Goal: Check status

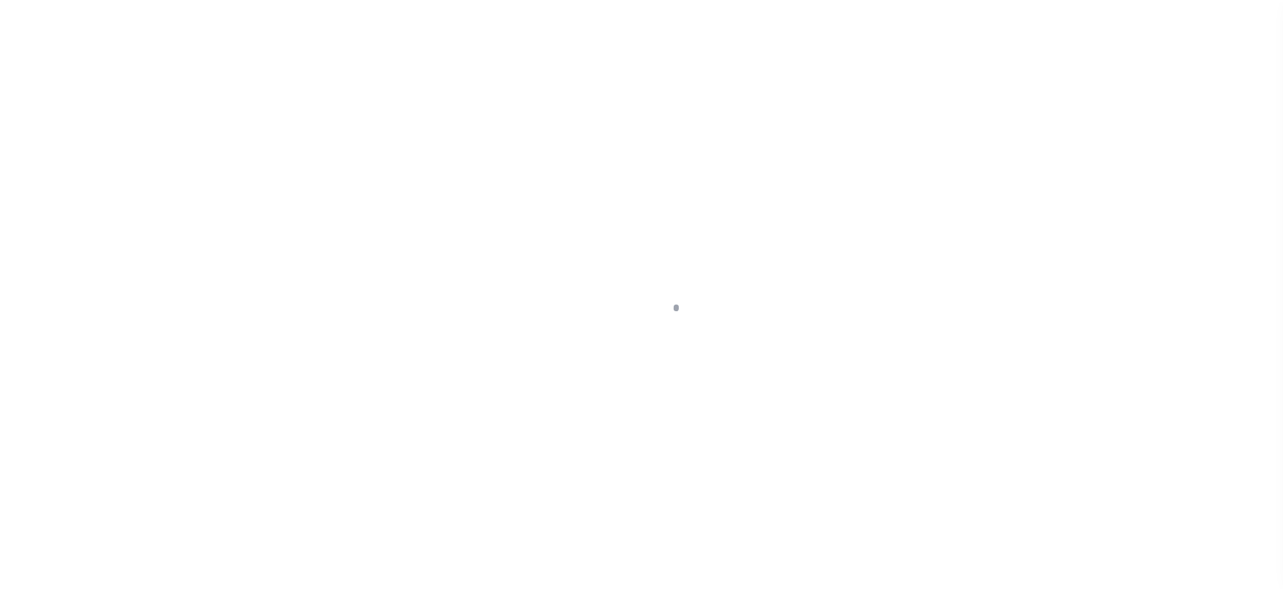
scroll to position [113, 0]
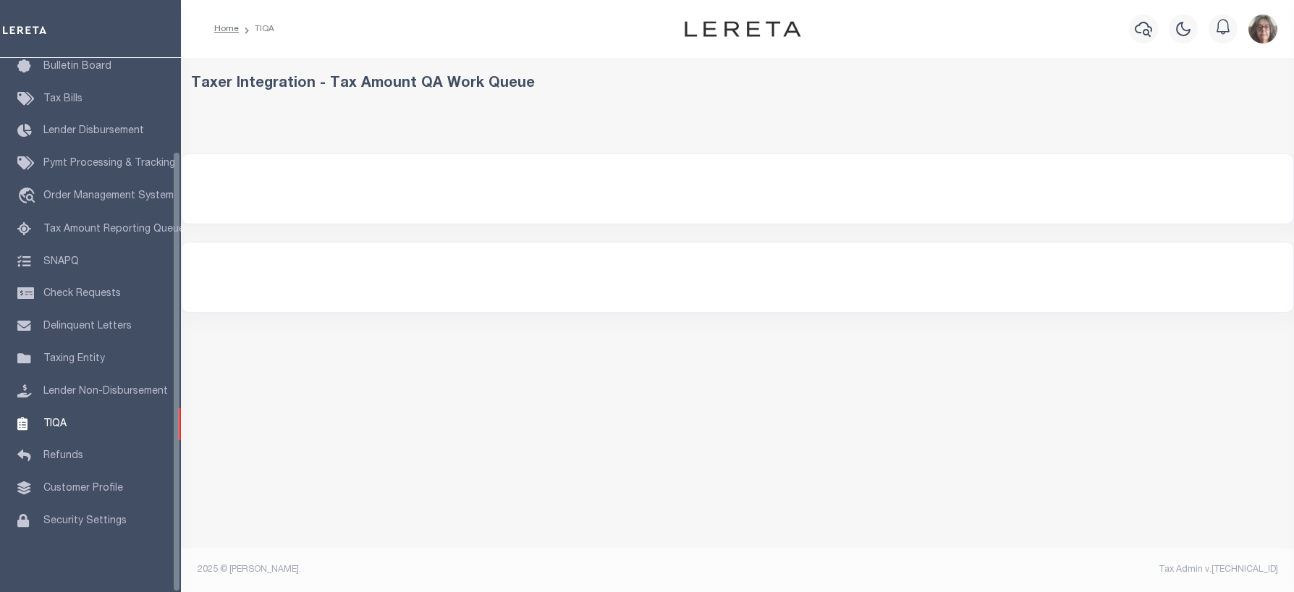
select select "200"
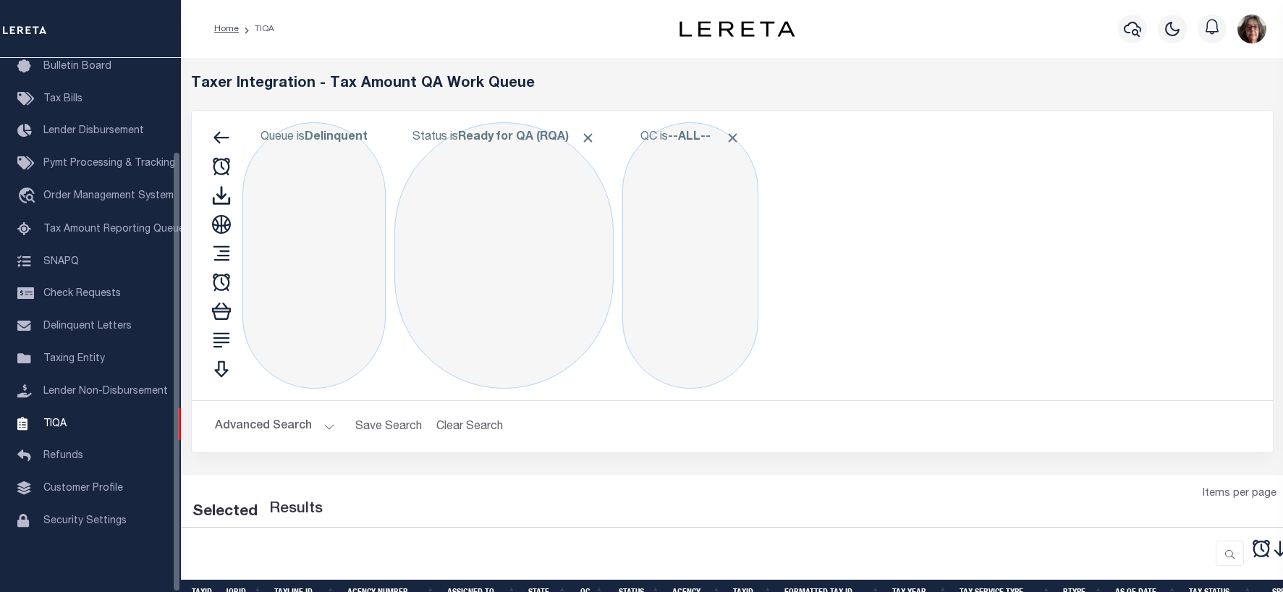
select select "200"
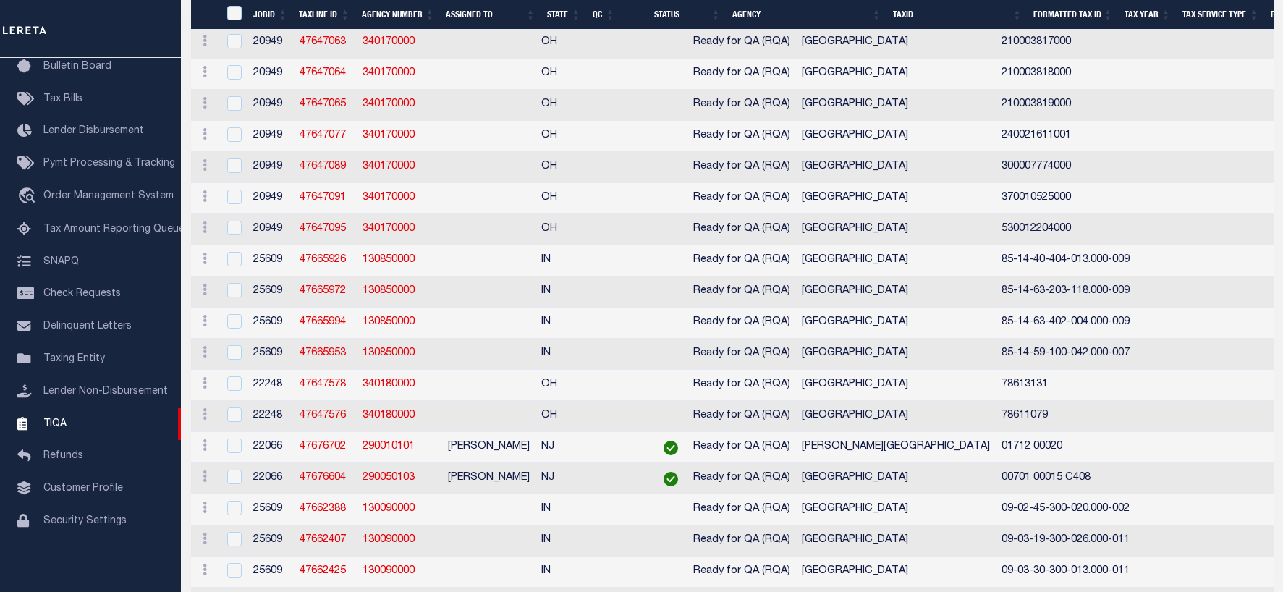
scroll to position [27, 0]
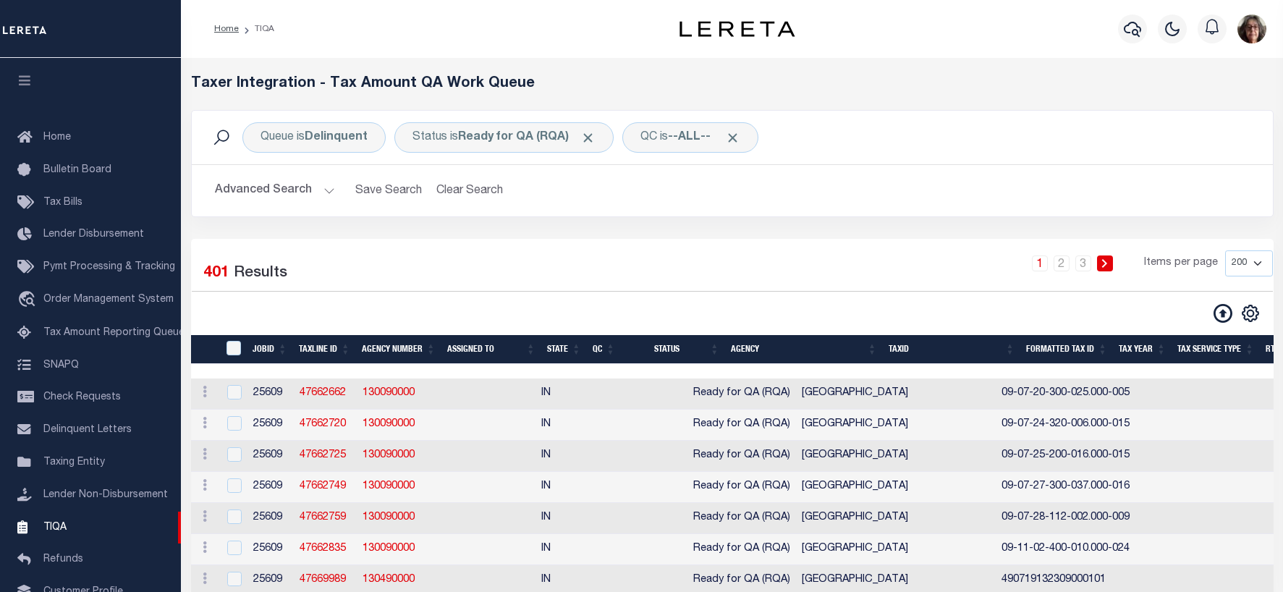
select select "200"
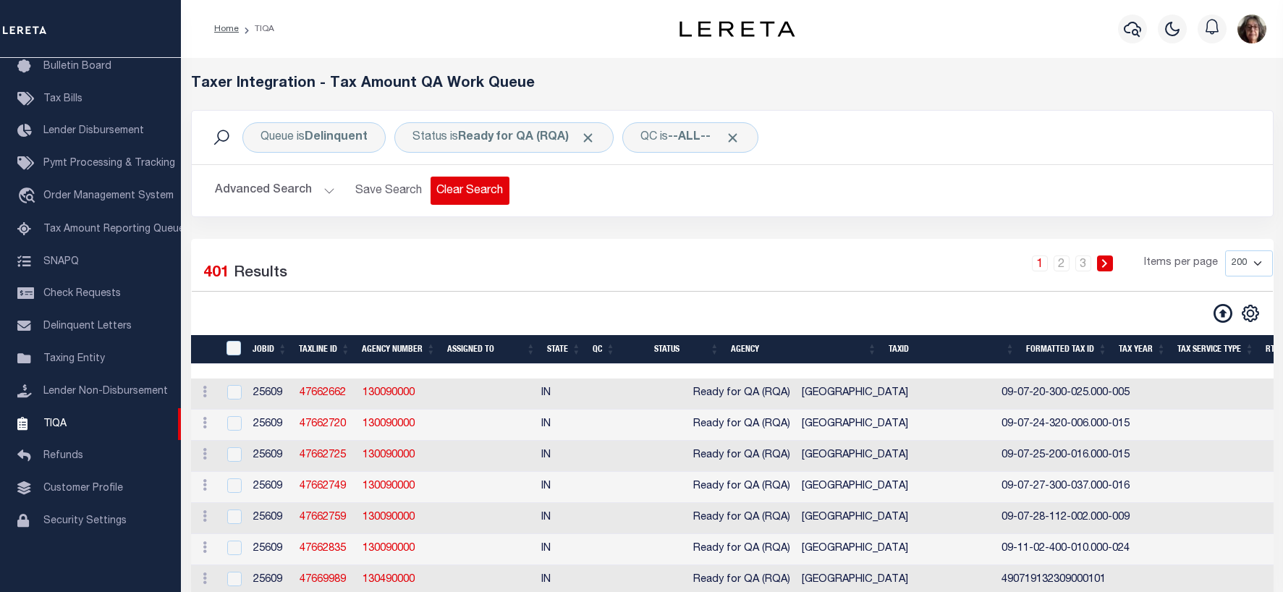
click at [467, 193] on button "Clear Search" at bounding box center [470, 191] width 79 height 28
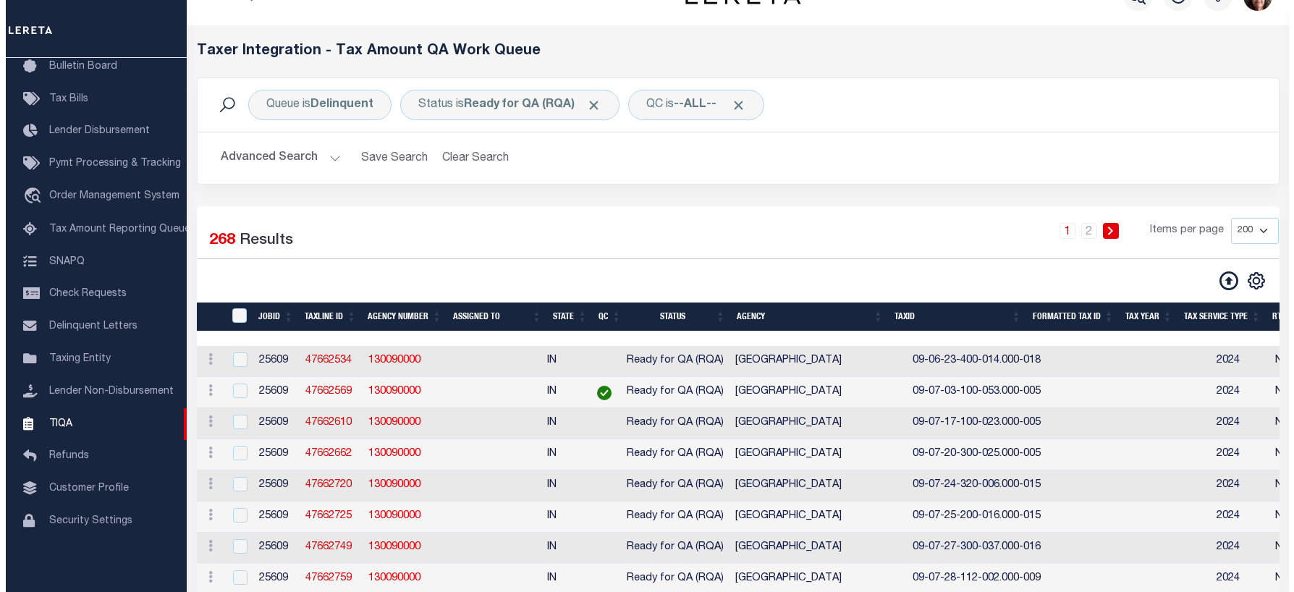
scroll to position [0, 0]
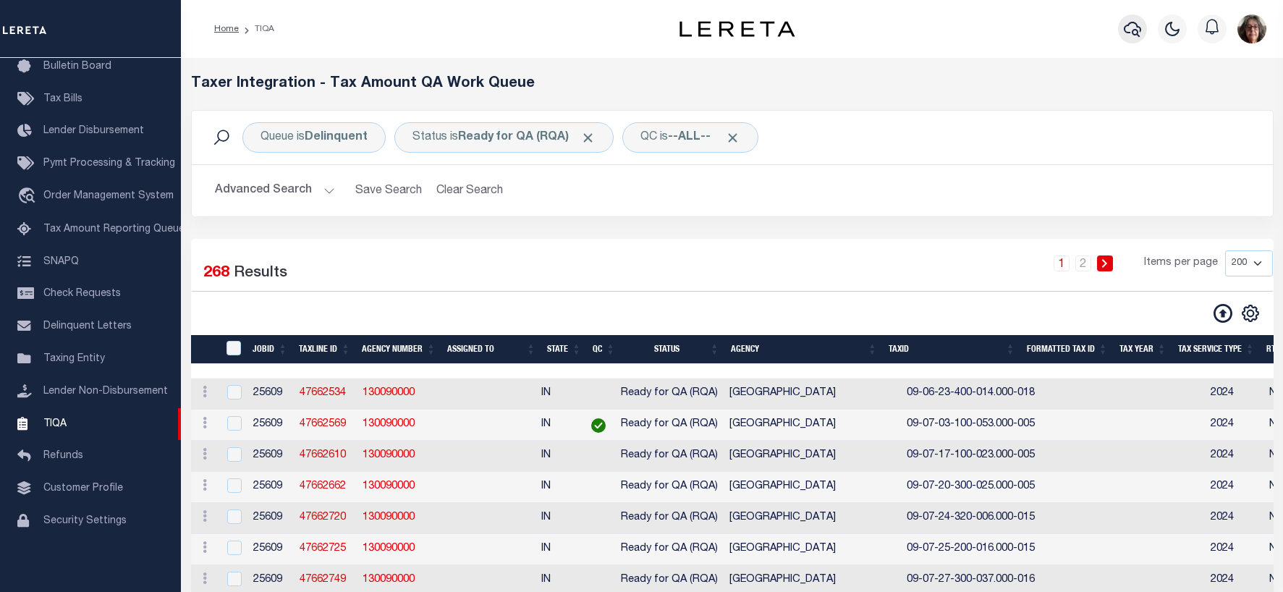
click at [1138, 35] on icon "button" at bounding box center [1132, 28] width 17 height 17
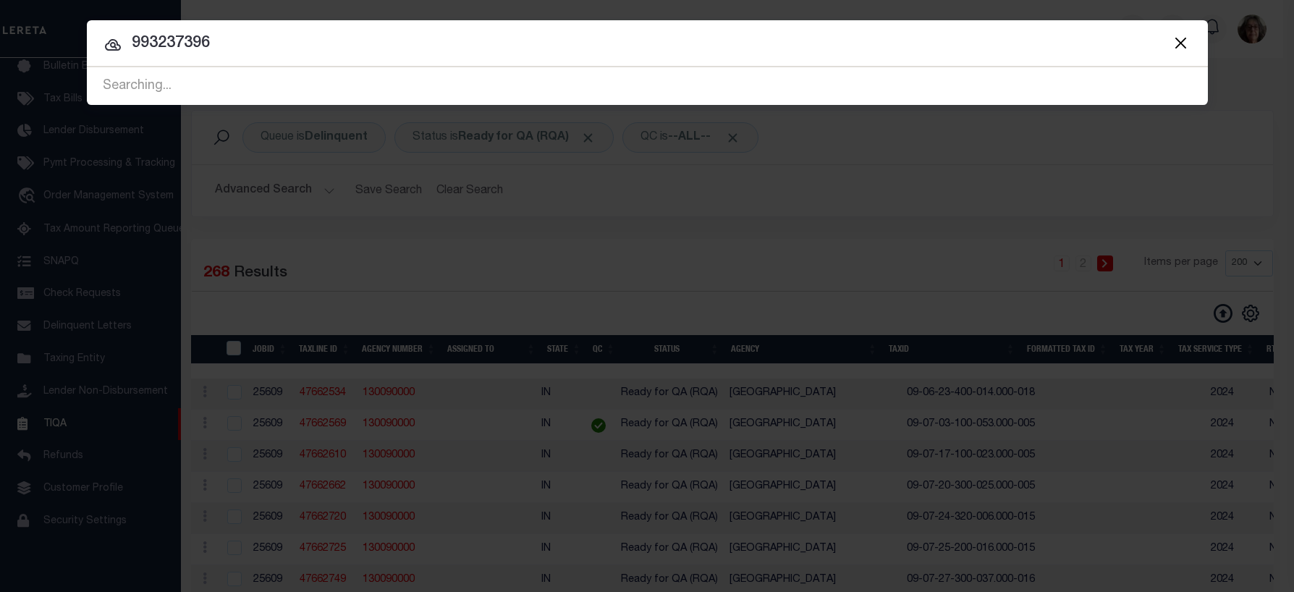
type input "993237396"
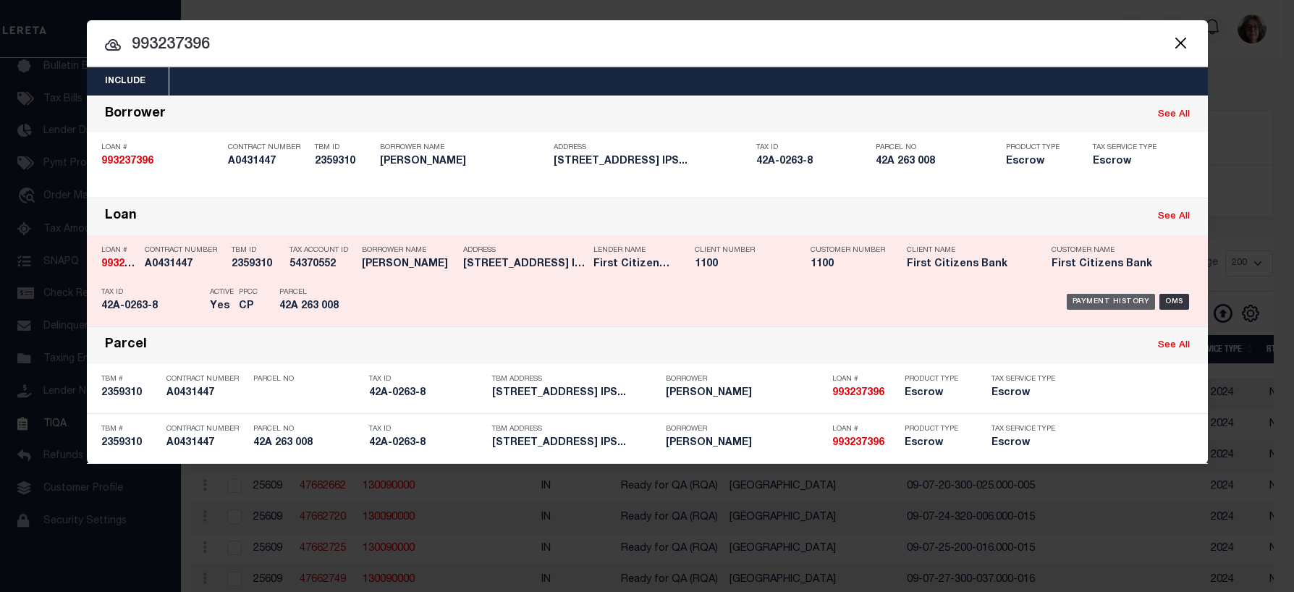
click at [1094, 297] on div "Payment History" at bounding box center [1111, 302] width 89 height 16
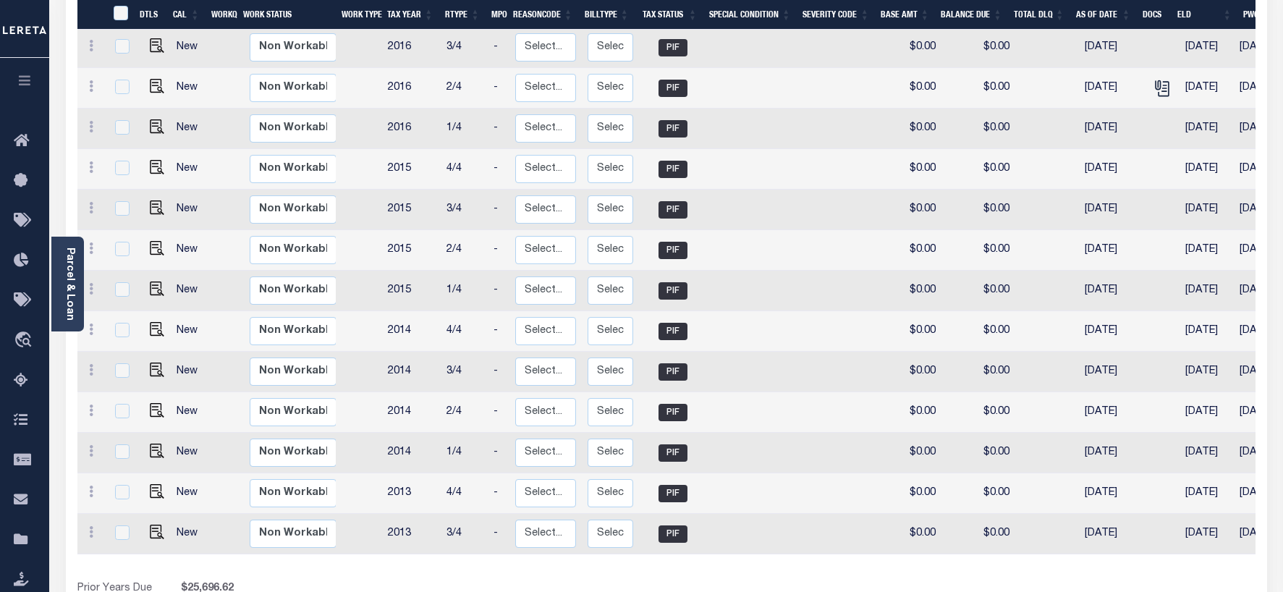
scroll to position [0, 243]
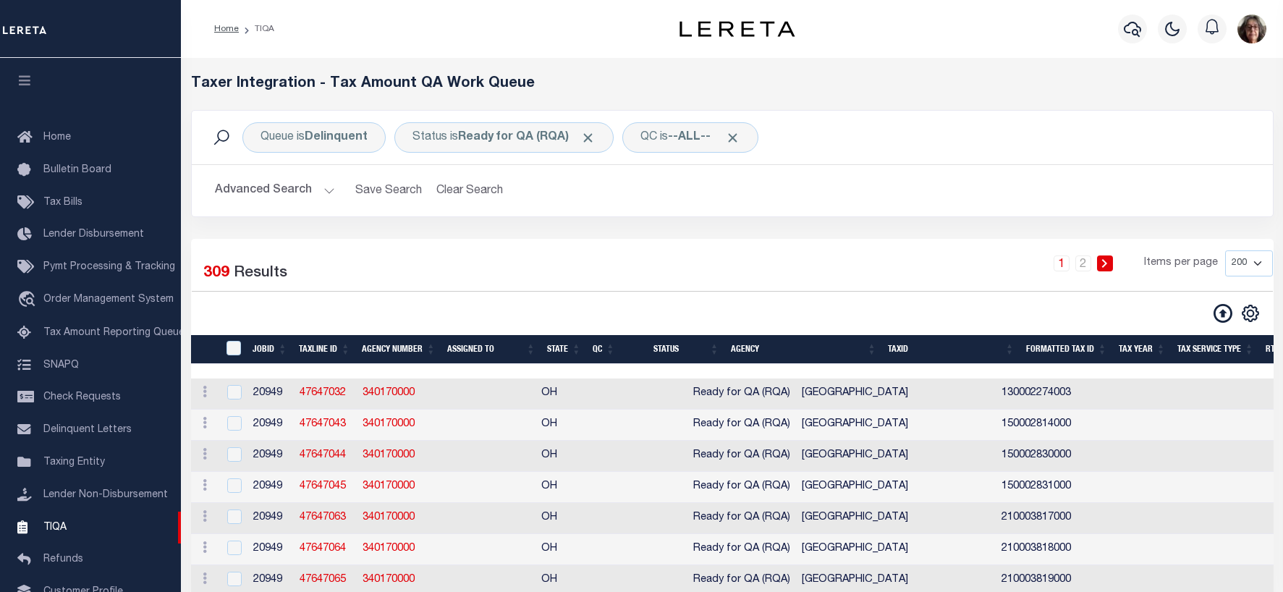
select select "200"
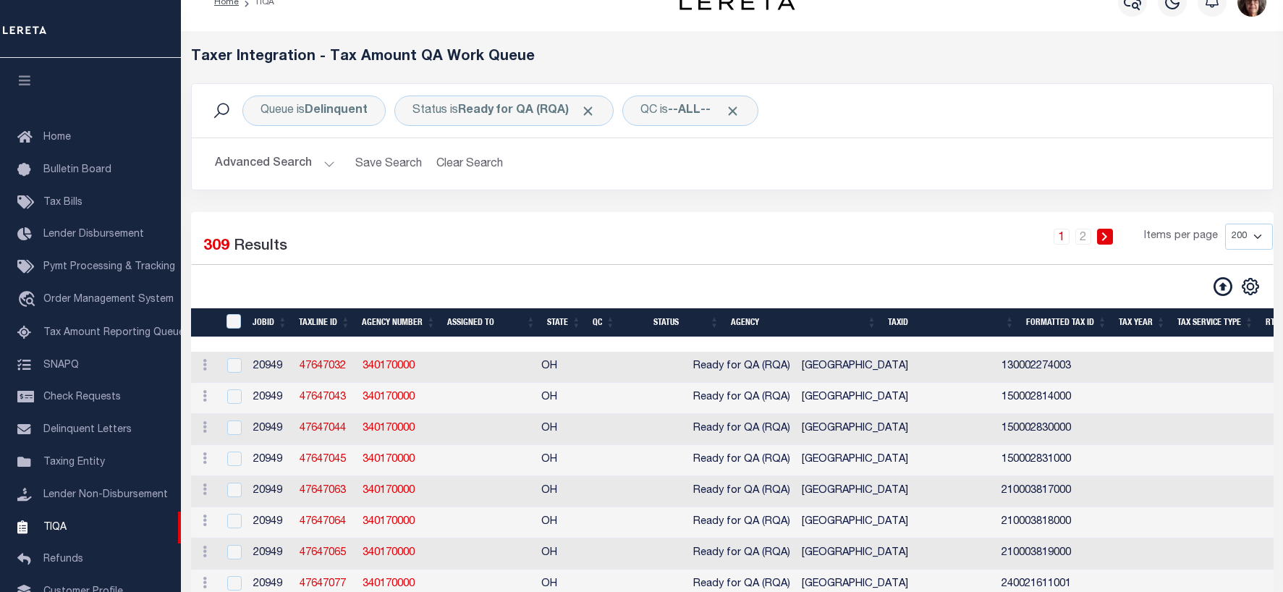
scroll to position [113, 0]
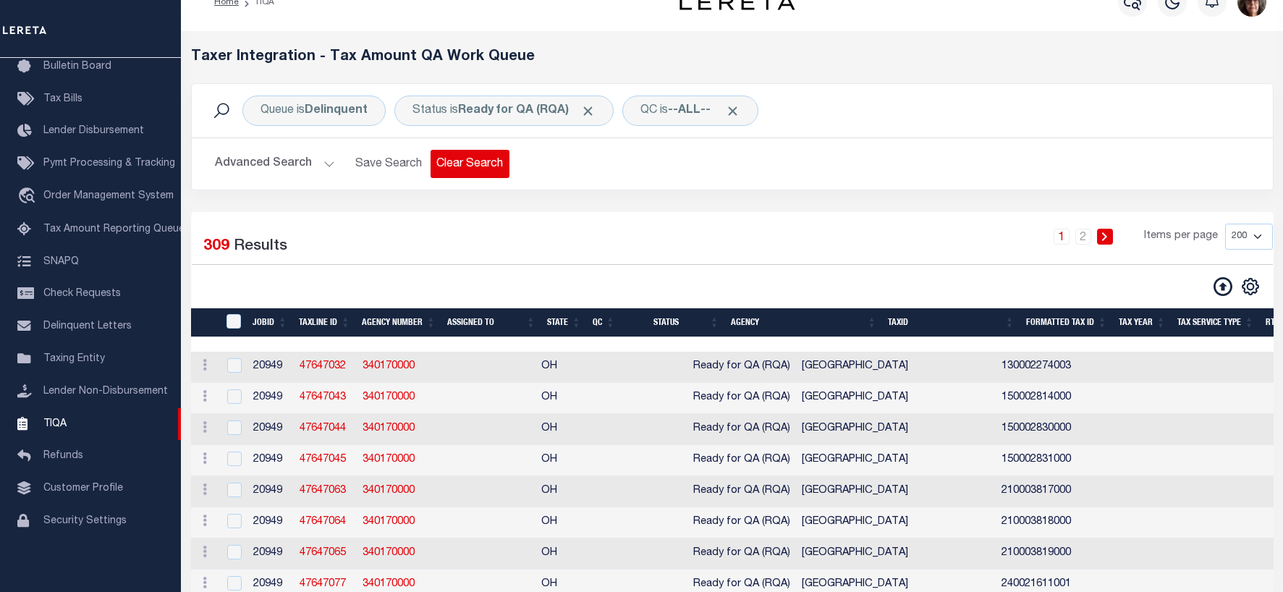
click at [467, 161] on button "Clear Search" at bounding box center [470, 164] width 79 height 28
